Goal: Information Seeking & Learning: Learn about a topic

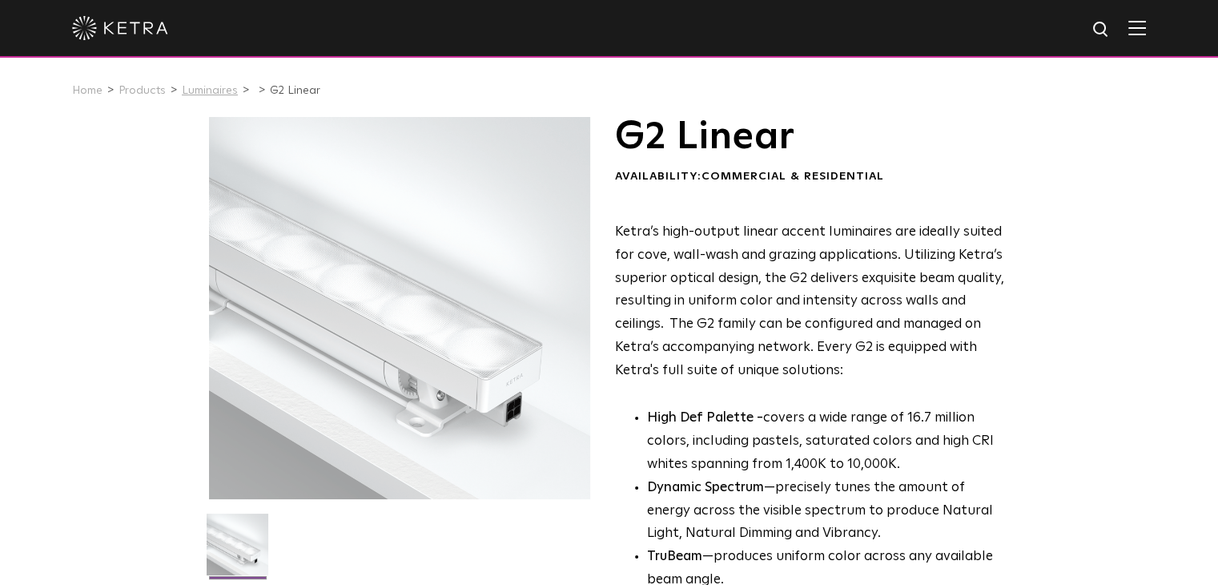
click at [207, 88] on link "Luminaires" at bounding box center [210, 90] width 56 height 11
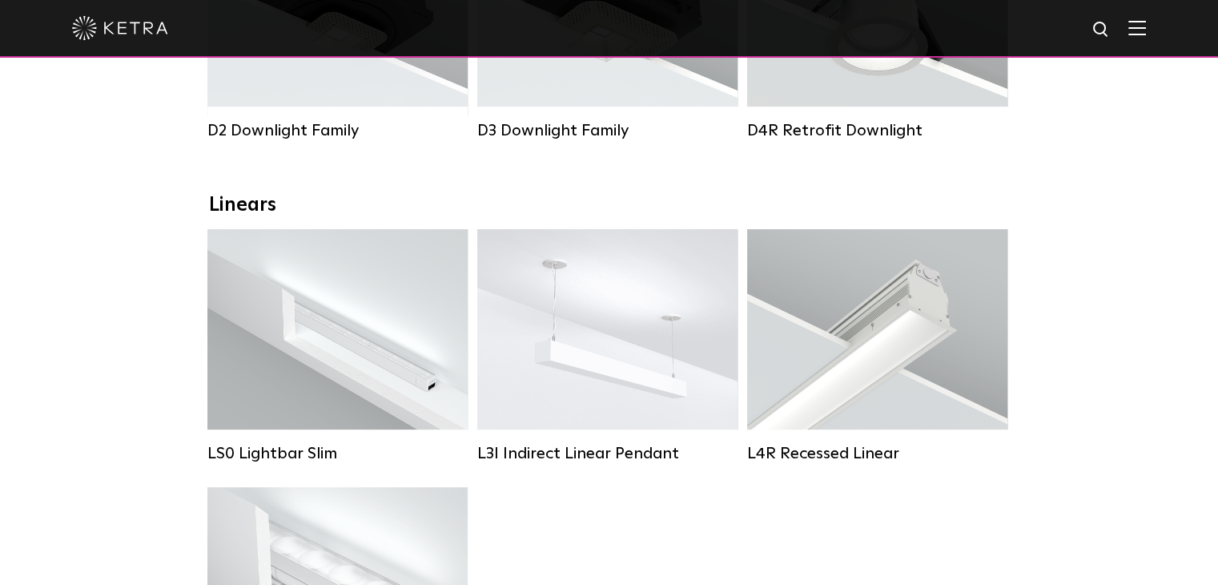
scroll to position [471, 0]
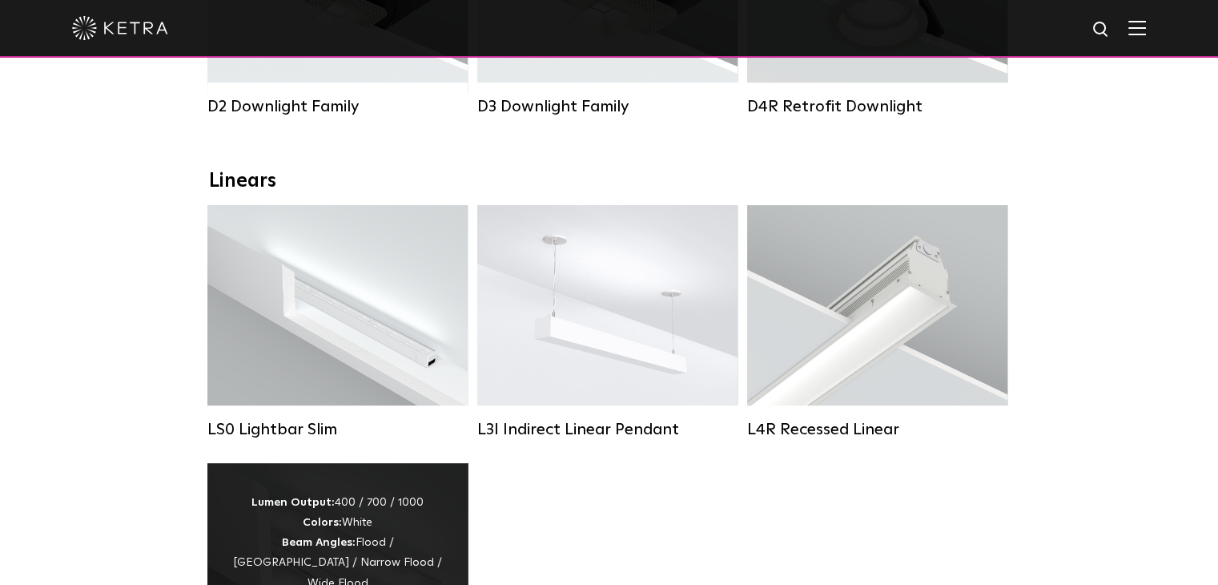
click at [394, 507] on div "Lumen Output: 400 / 700 / 1000 Colors: White Beam Angles: Flood / Graze / Narro…" at bounding box center [337, 563] width 260 height 200
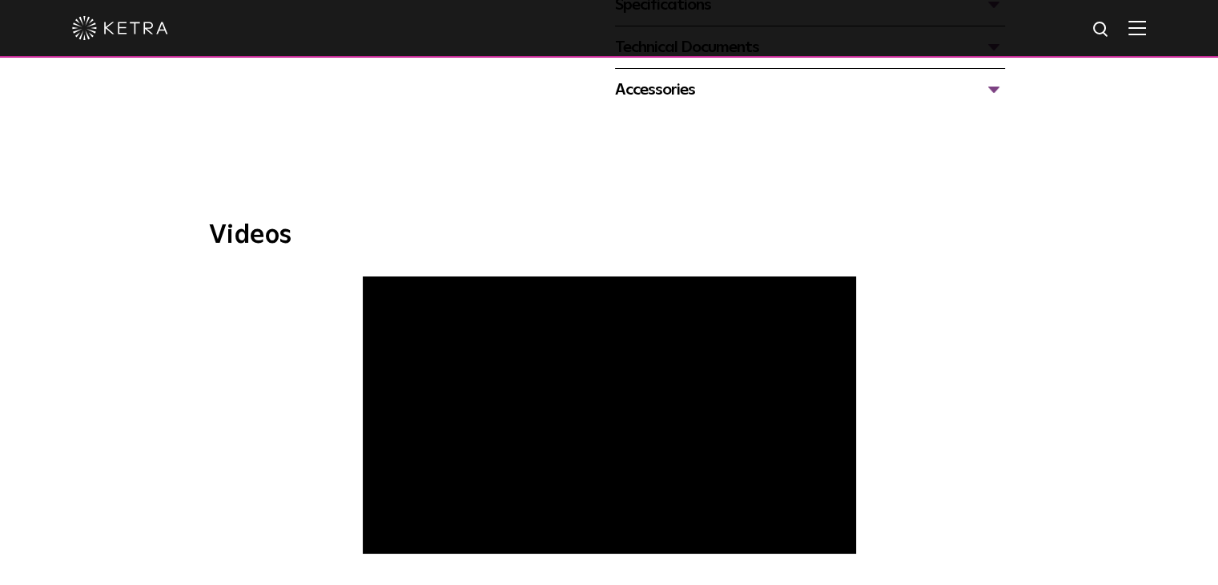
scroll to position [509, 0]
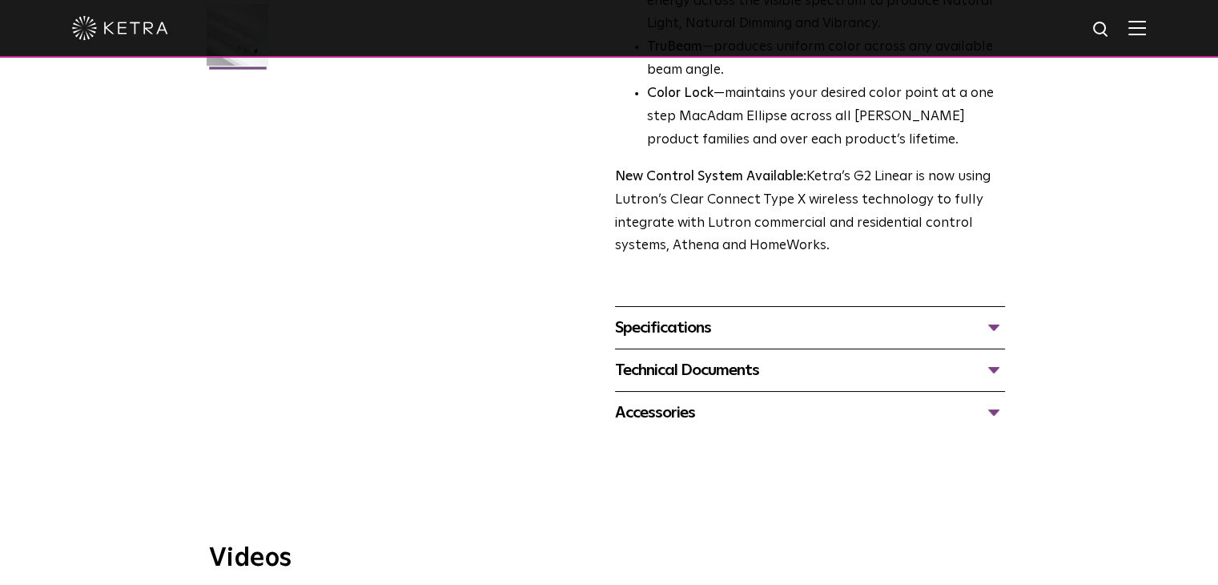
click at [670, 333] on div "Specifications" at bounding box center [810, 328] width 390 height 26
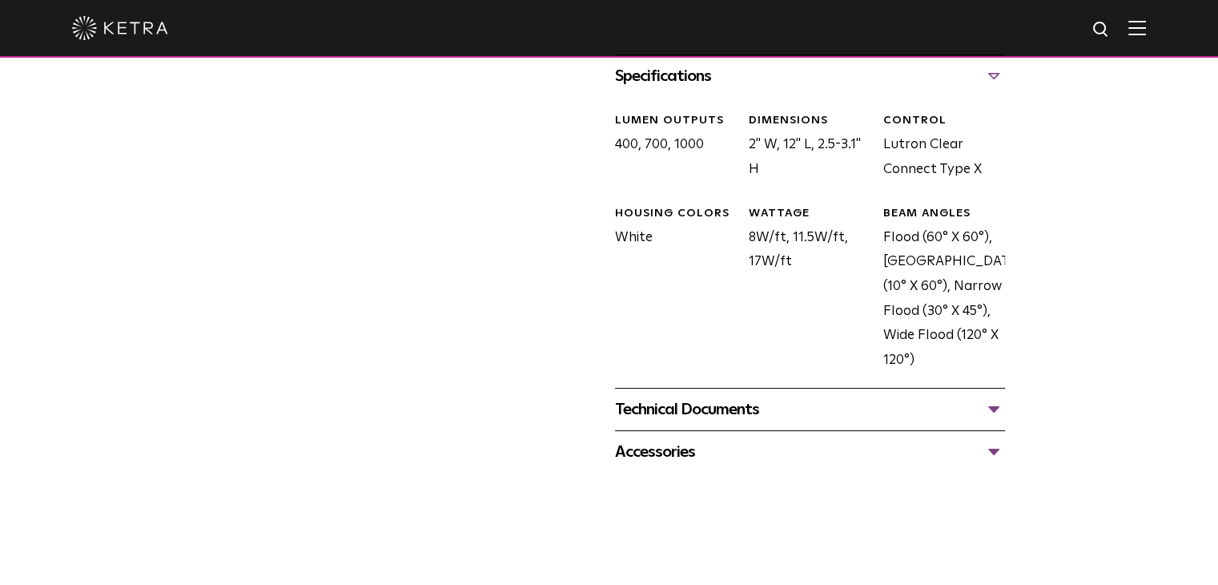
scroll to position [757, 0]
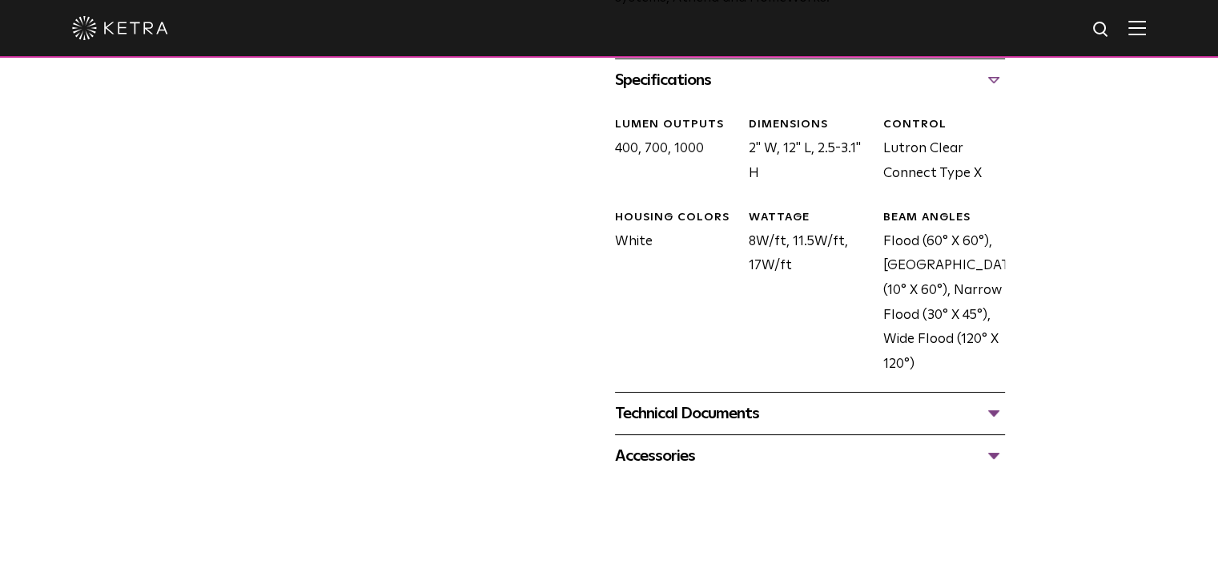
click at [633, 408] on div "Technical Documents" at bounding box center [810, 413] width 390 height 26
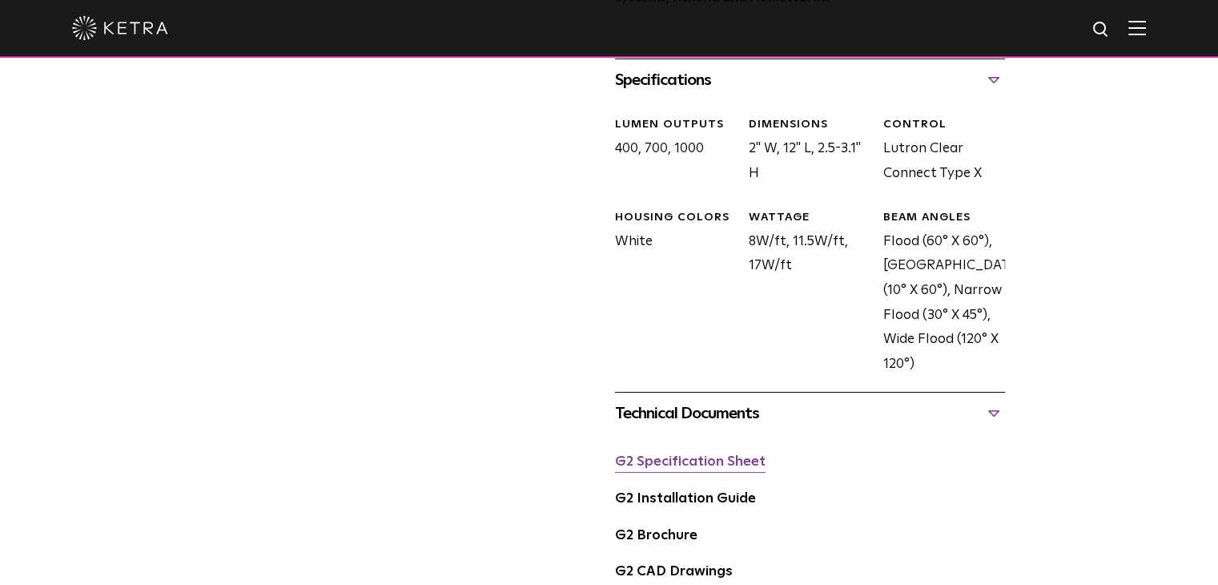
click at [631, 462] on link "G2 Specification Sheet" at bounding box center [690, 462] width 151 height 14
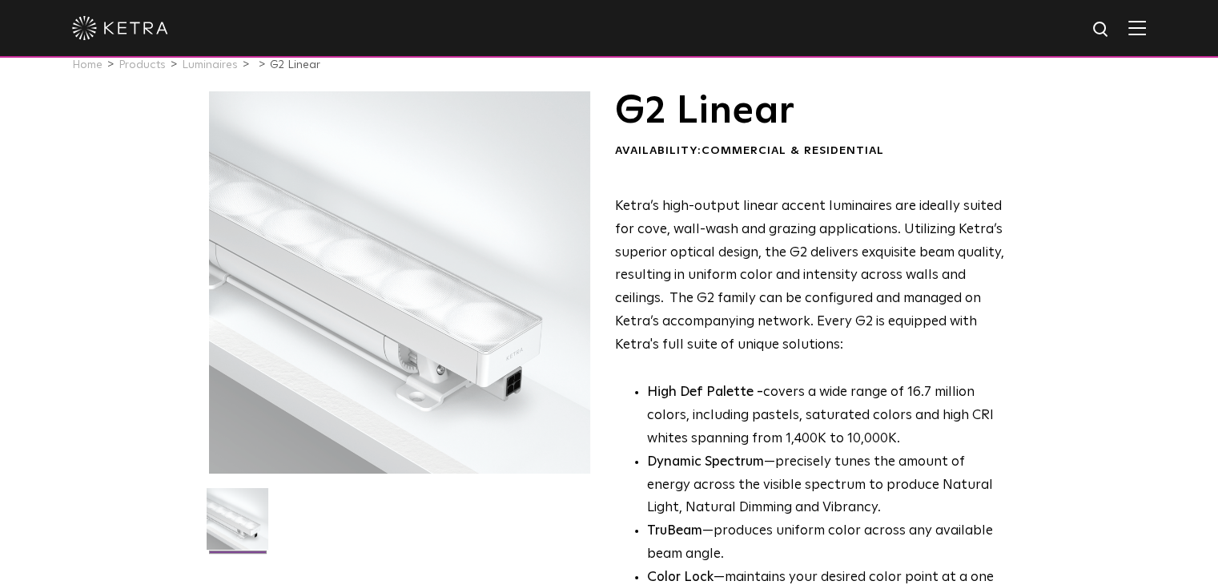
scroll to position [0, 0]
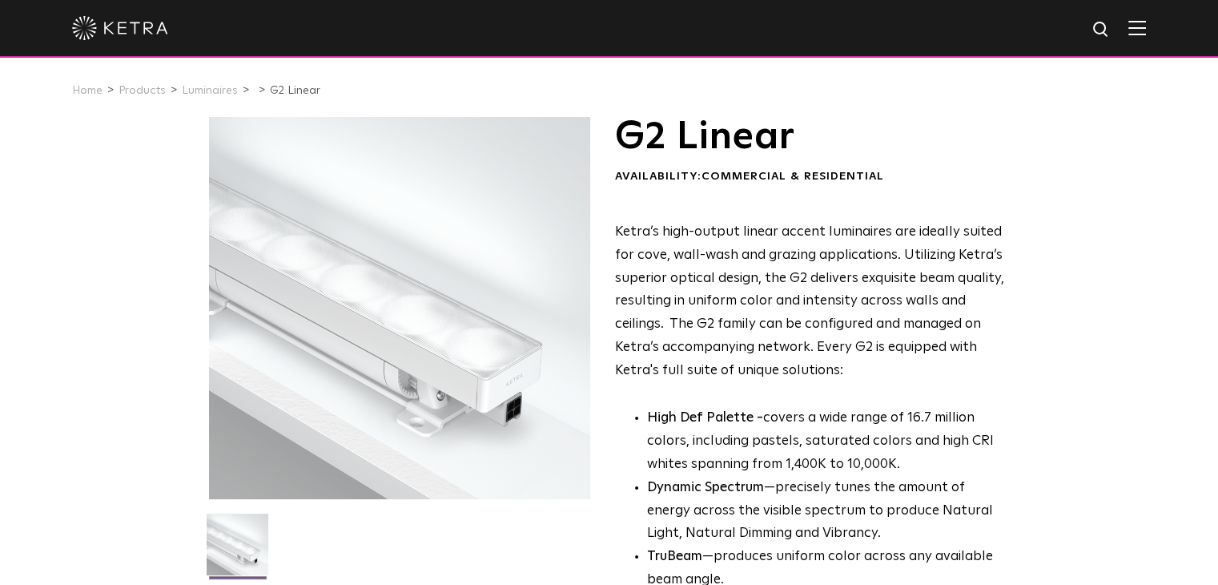
click at [1112, 27] on img at bounding box center [1102, 30] width 20 height 20
type input "RANIA"
click at [1051, 18] on button "Search" at bounding box center [1063, 30] width 24 height 24
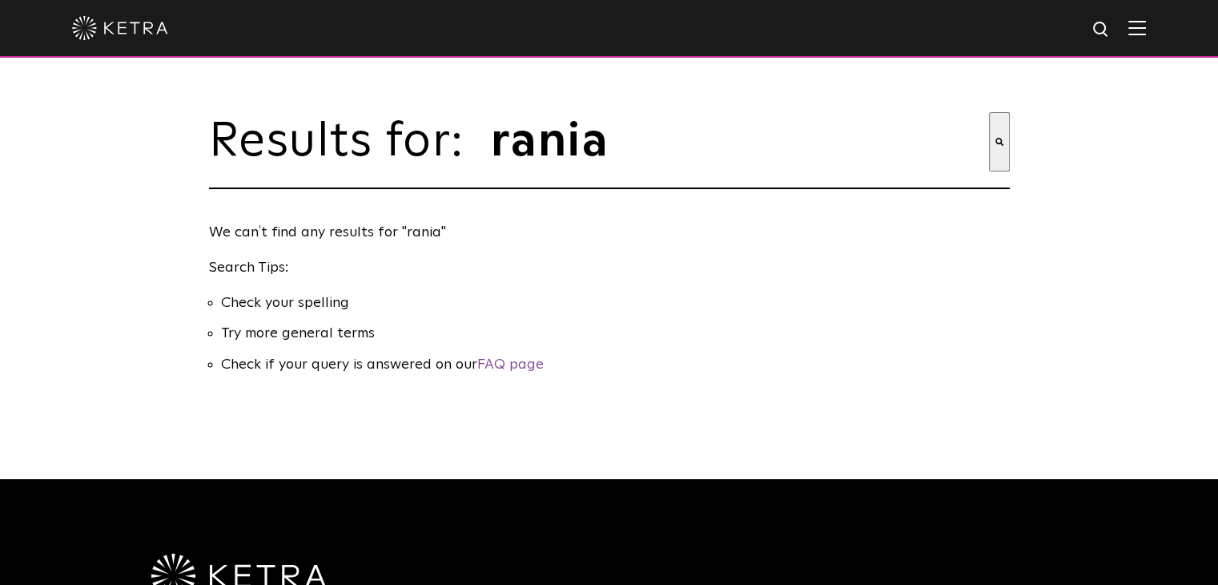
click at [1115, 15] on div at bounding box center [609, 28] width 1074 height 56
click at [1170, 7] on div "rania" at bounding box center [609, 29] width 1218 height 58
click at [1159, 26] on div "rania" at bounding box center [609, 29] width 1218 height 58
click at [1146, 30] on img at bounding box center [1137, 27] width 18 height 15
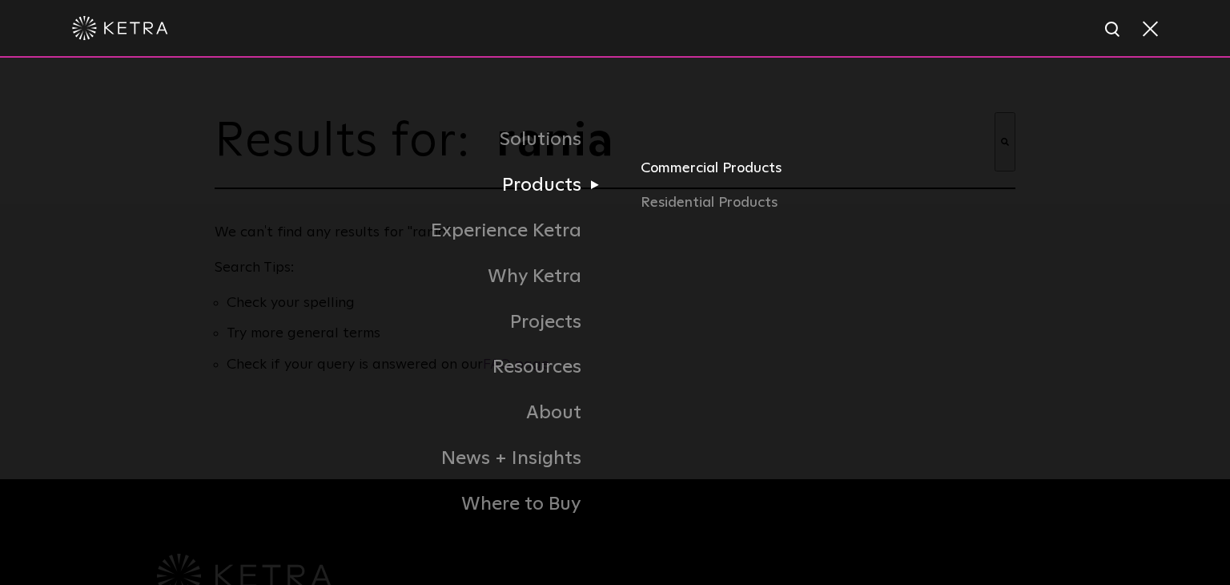
click at [665, 169] on link "Commercial Products" at bounding box center [828, 173] width 375 height 35
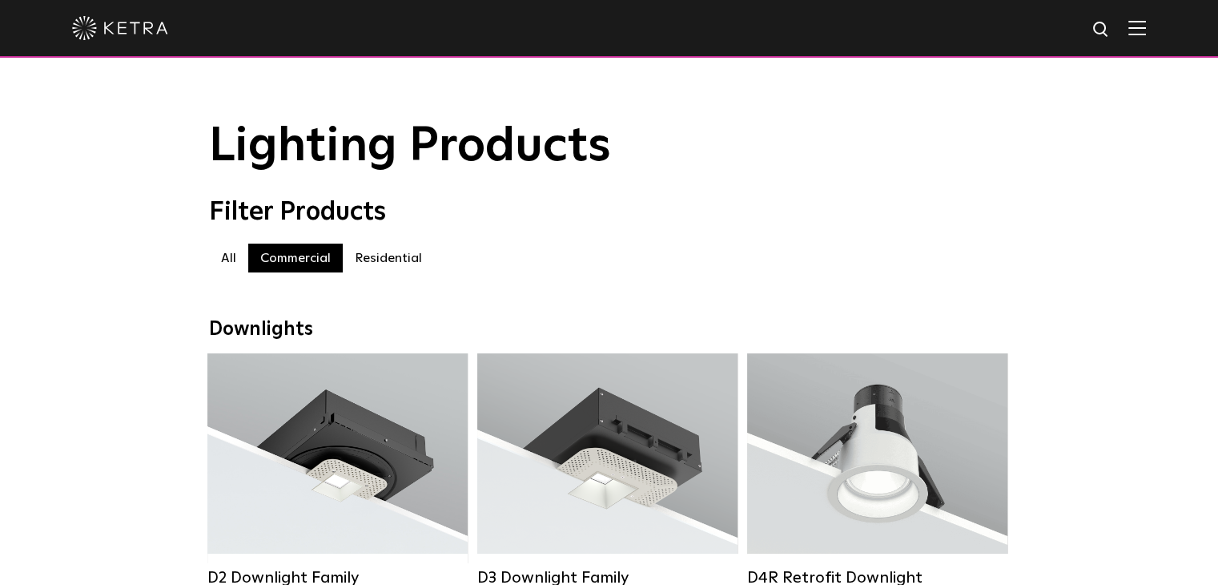
click at [1103, 39] on img at bounding box center [1102, 30] width 20 height 20
type input "RAINA"
click at [1051, 18] on button "Search" at bounding box center [1063, 30] width 24 height 24
